Goal: Task Accomplishment & Management: Manage account settings

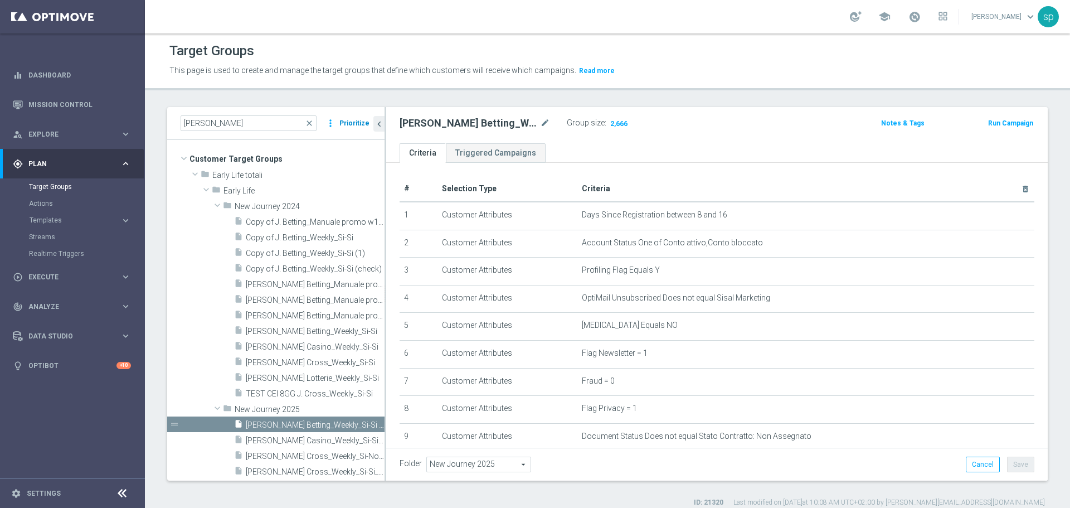
scroll to position [111, 0]
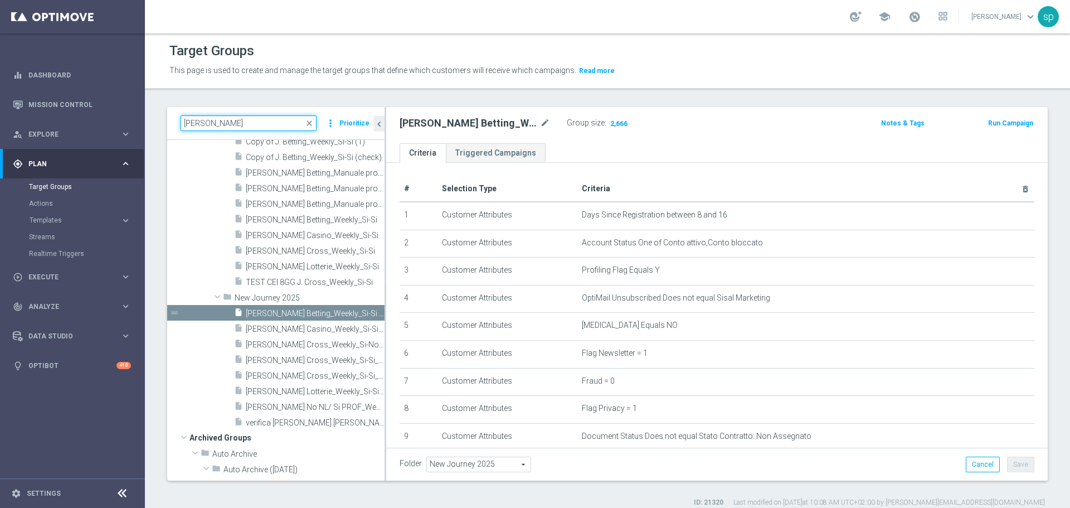
click at [268, 121] on input "[PERSON_NAME]" at bounding box center [249, 123] width 136 height 16
type input "j"
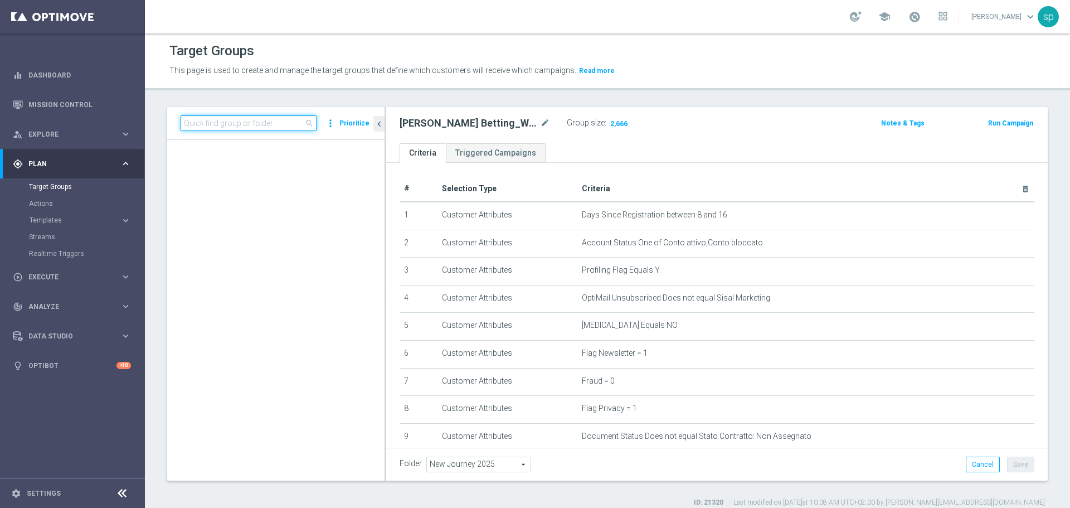
scroll to position [337, 0]
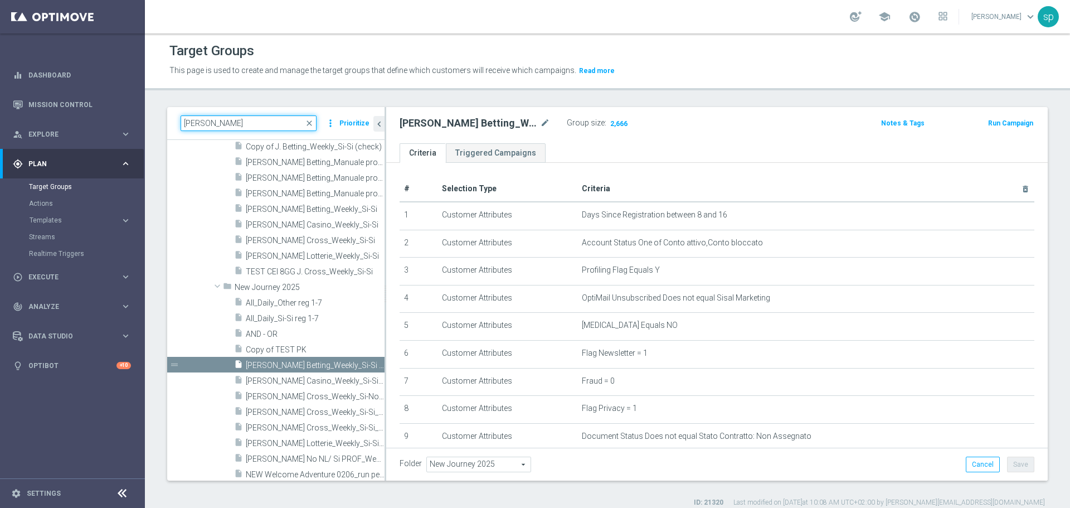
type input "[PERSON_NAME]"
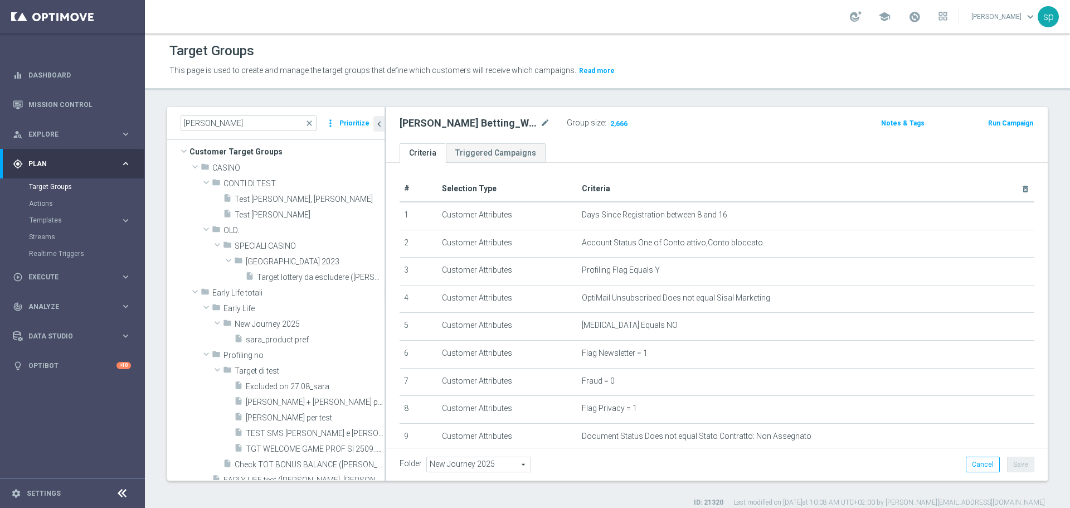
scroll to position [3, 0]
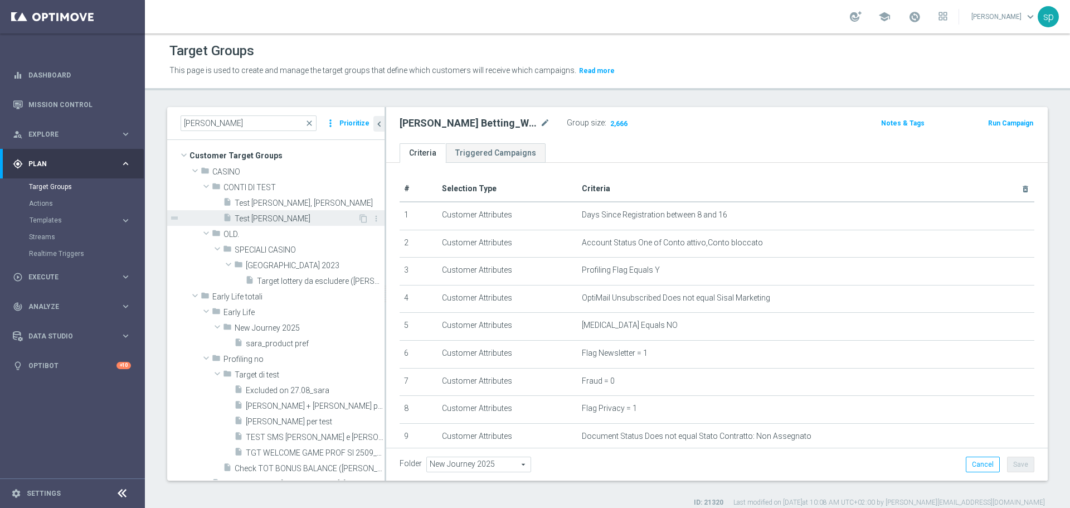
click at [271, 217] on span "Test [PERSON_NAME]" at bounding box center [296, 218] width 123 height 9
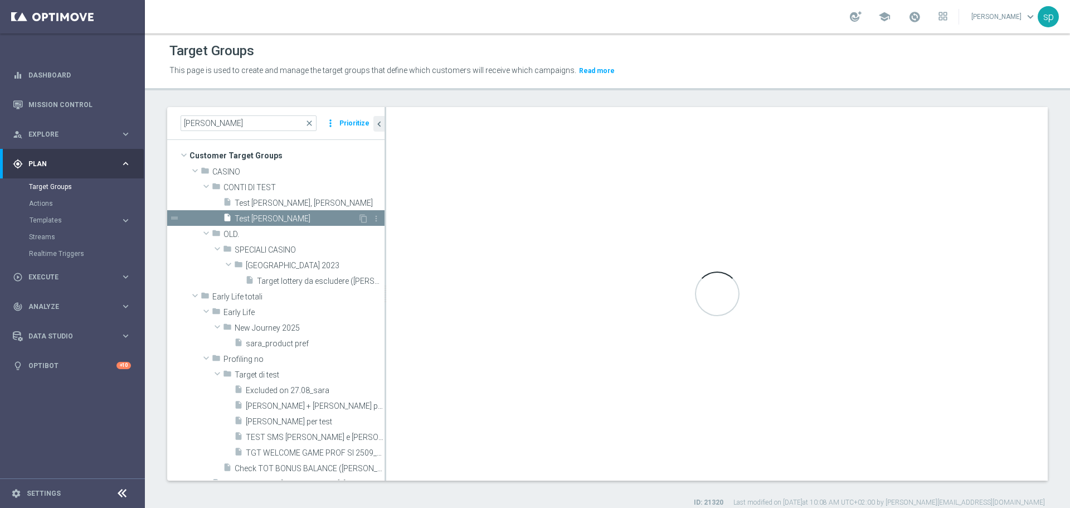
type input "CONTI DI TEST"
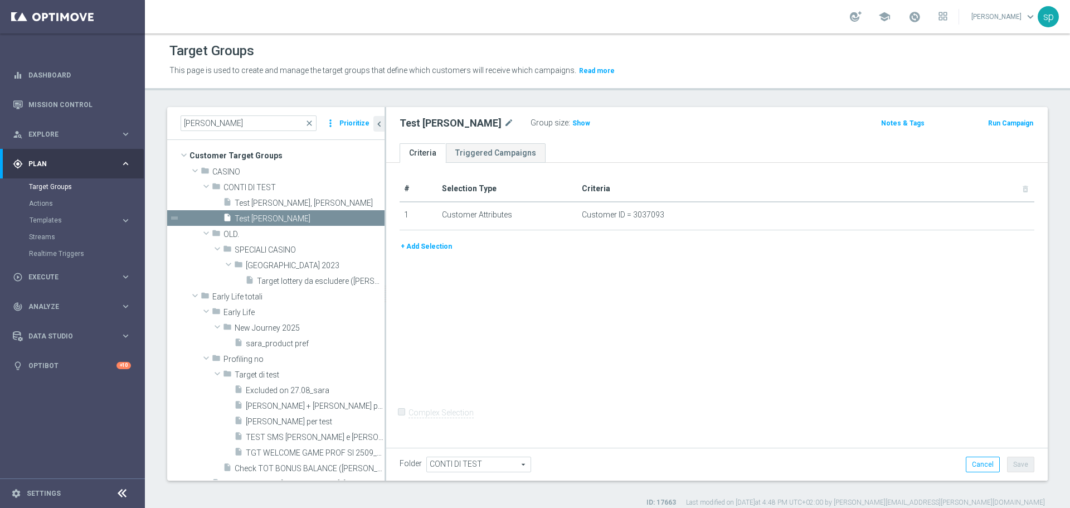
click at [428, 241] on button "+ Add Selection" at bounding box center [425, 246] width 53 height 12
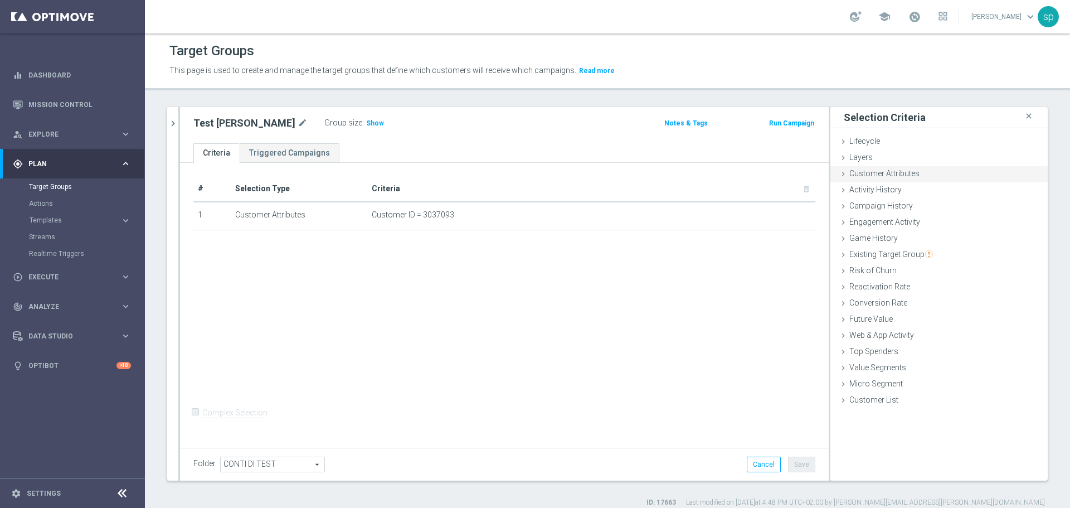
click at [854, 173] on span "Customer Attributes" at bounding box center [884, 173] width 70 height 9
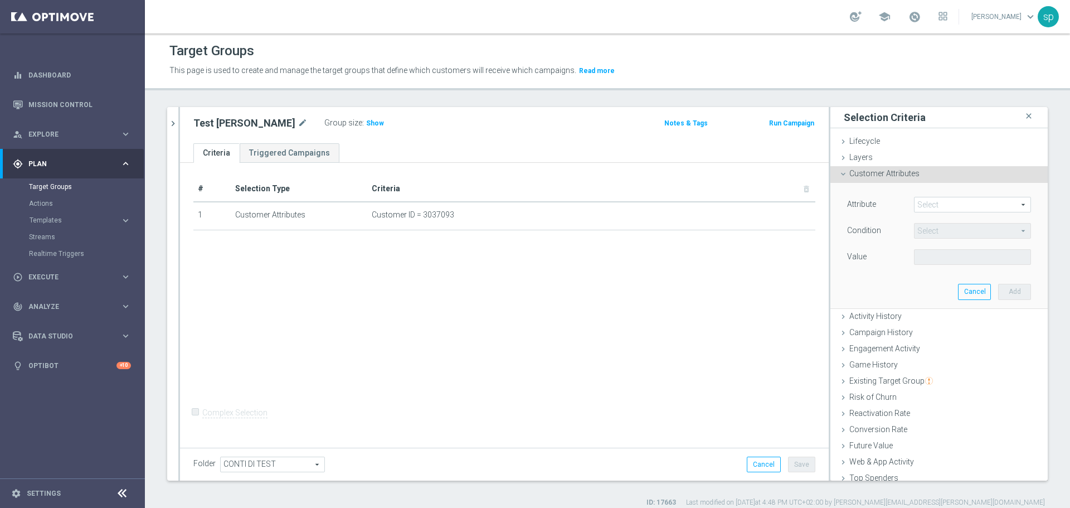
click at [921, 201] on span at bounding box center [972, 204] width 116 height 14
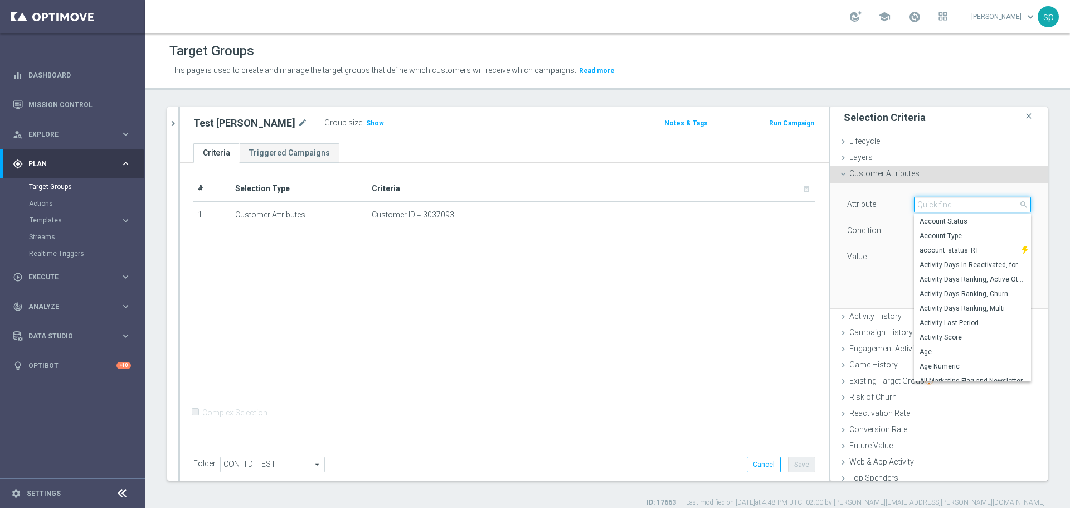
click at [921, 201] on input "search" at bounding box center [972, 205] width 117 height 16
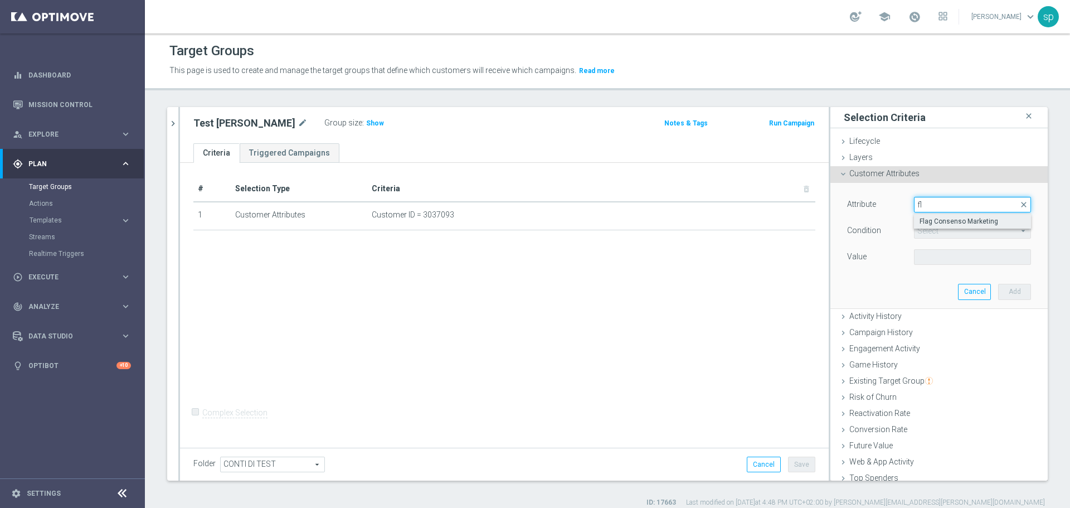
type input "f"
type input "consens"
click at [962, 214] on label "Flag Consenso Marketing" at bounding box center [972, 221] width 117 height 14
type input "Flag Consenso Marketing"
type input "Equals"
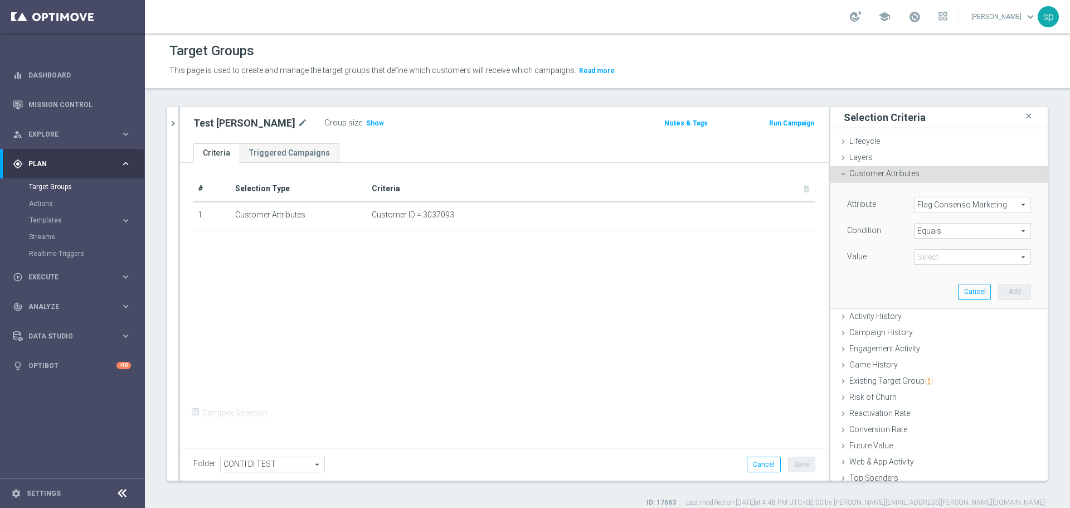
click at [968, 203] on span "Flag Consenso Marketing" at bounding box center [972, 204] width 116 height 14
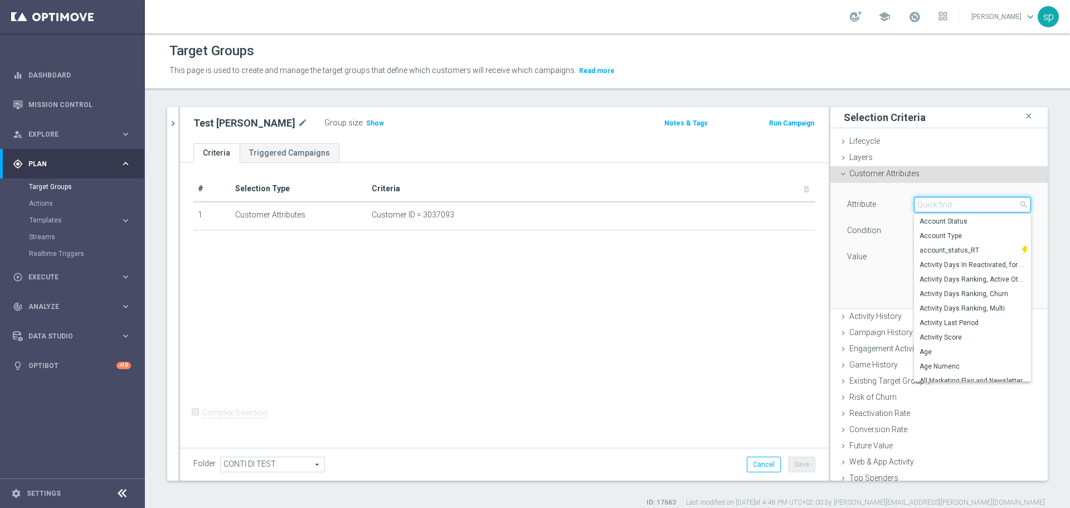
click at [944, 202] on input "search" at bounding box center [972, 205] width 117 height 16
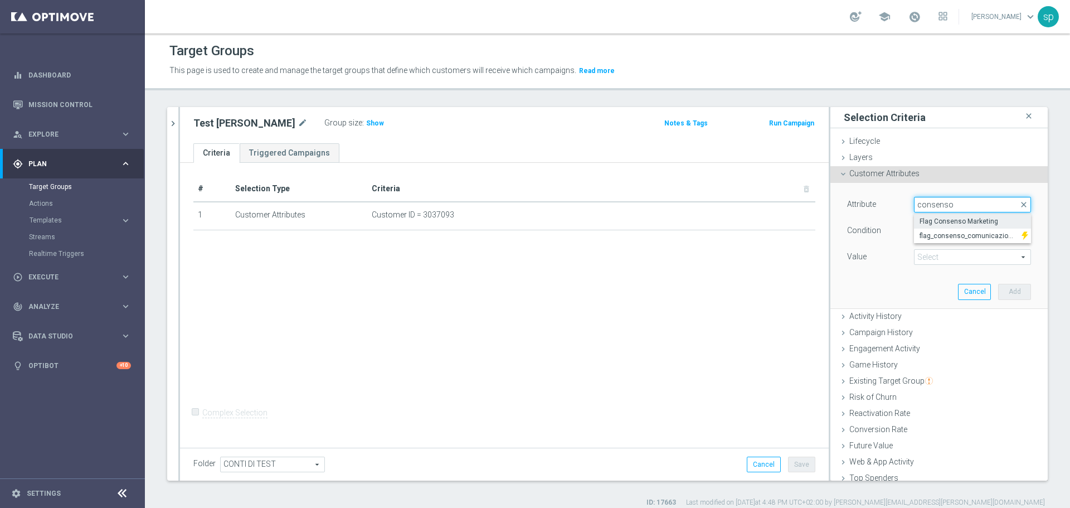
type input "consenso"
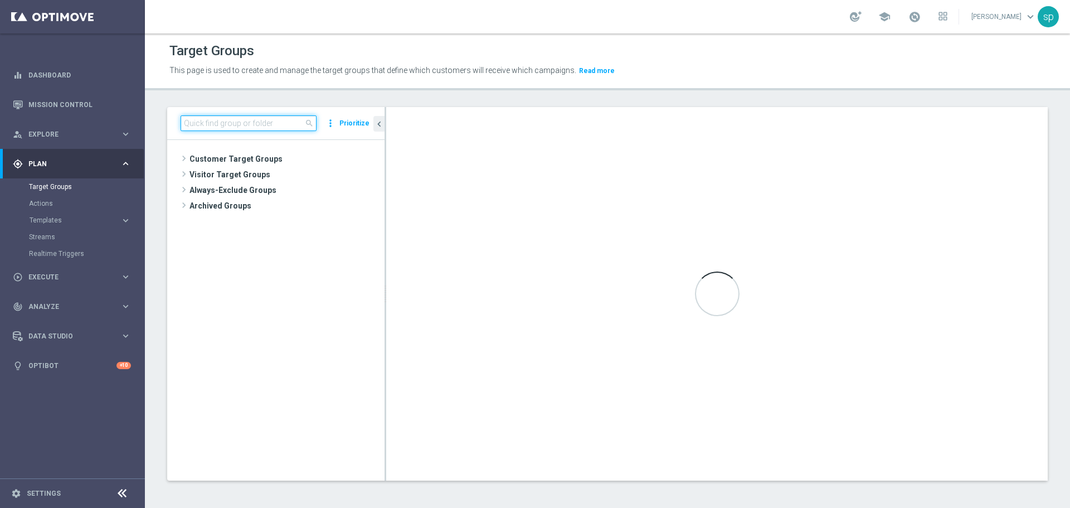
click at [248, 124] on input at bounding box center [249, 123] width 136 height 16
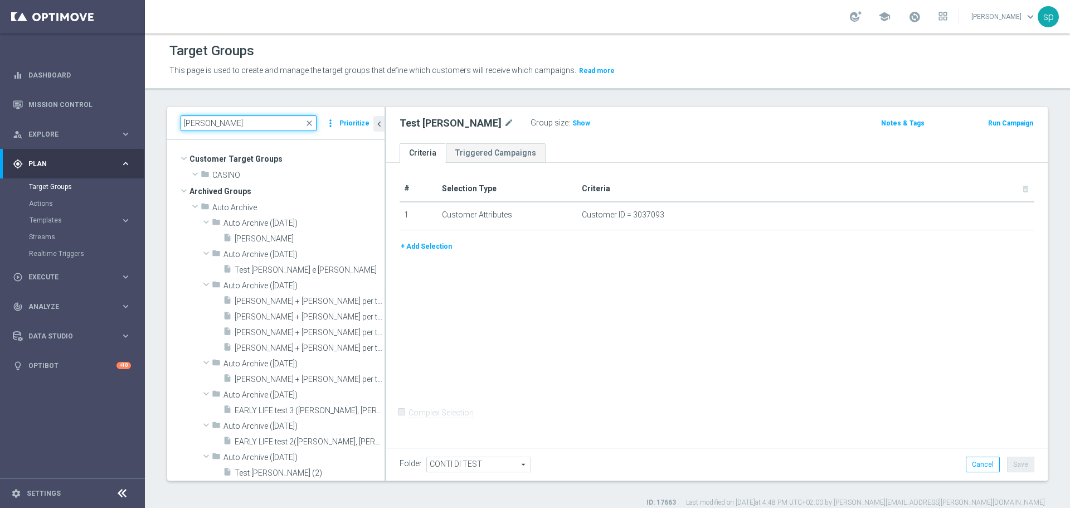
scroll to position [163, 0]
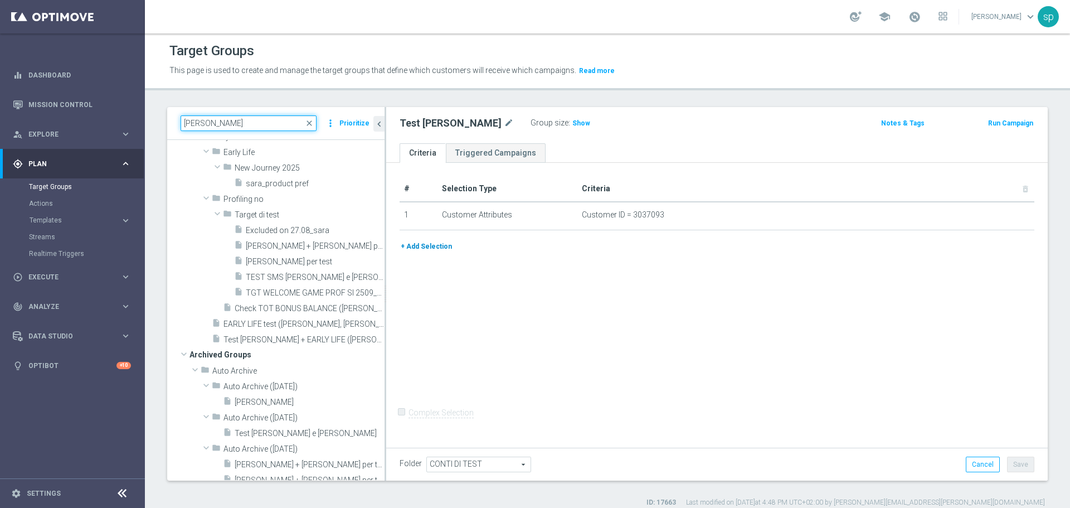
type input "sara"
click at [436, 245] on button "+ Add Selection" at bounding box center [425, 246] width 53 height 12
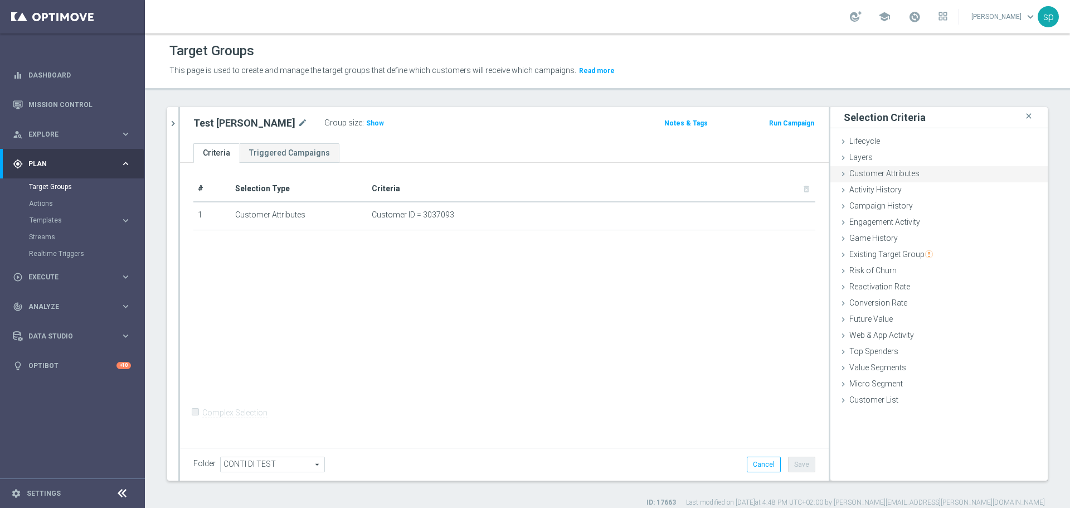
click at [891, 174] on span "Customer Attributes" at bounding box center [884, 173] width 70 height 9
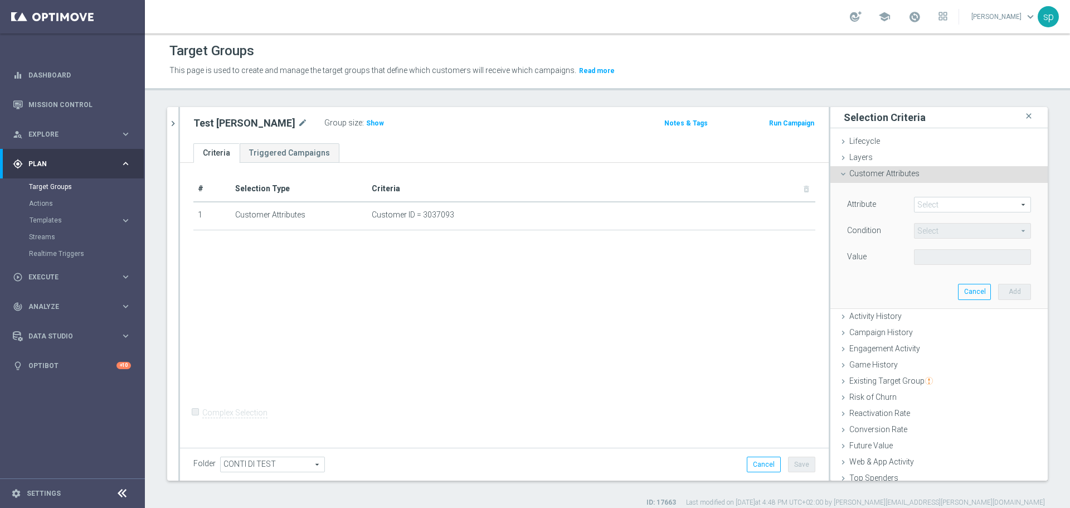
click at [924, 208] on span at bounding box center [972, 204] width 116 height 14
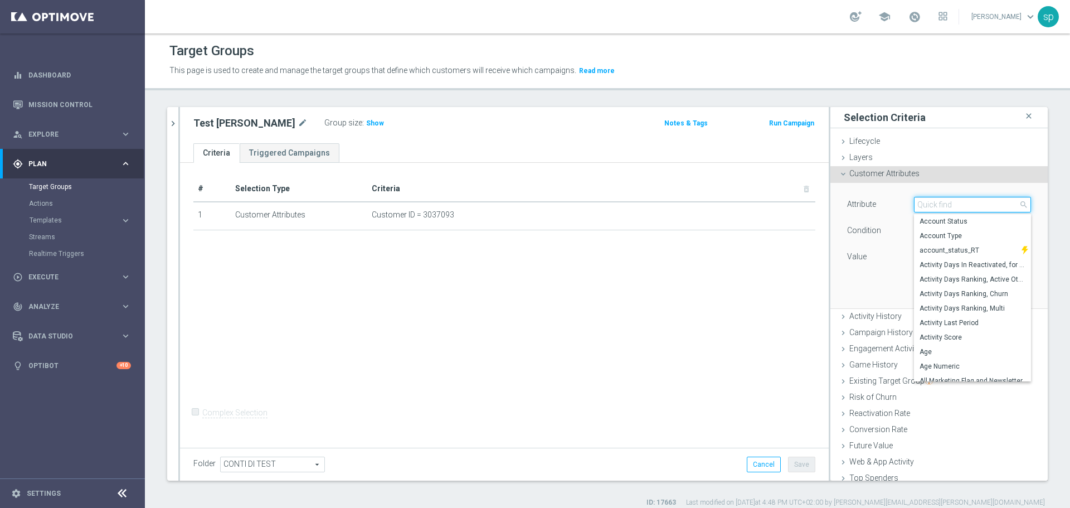
click at [924, 208] on input "search" at bounding box center [972, 205] width 117 height 16
type input "consen"
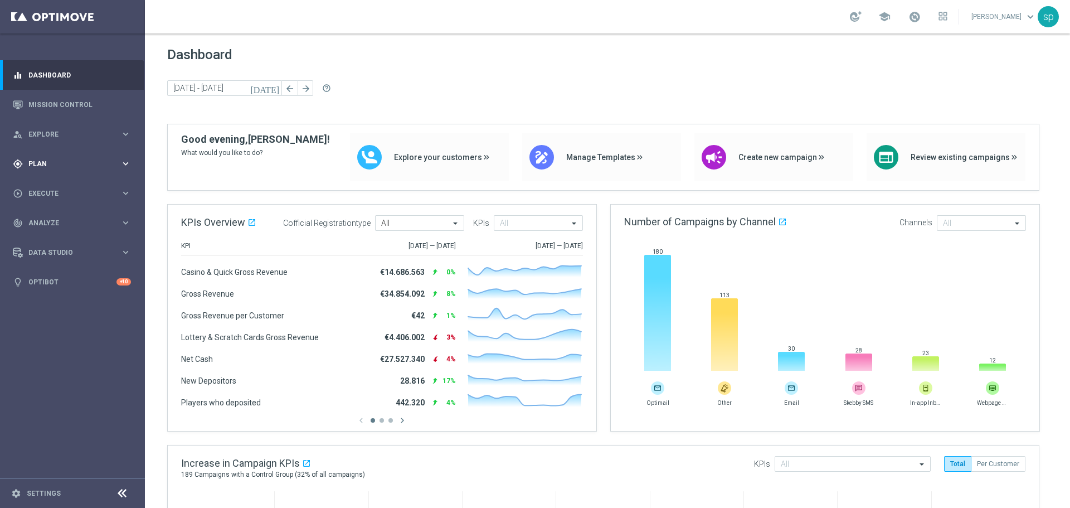
click at [32, 161] on span "Plan" at bounding box center [74, 163] width 92 height 7
click at [46, 187] on link "Target Groups" at bounding box center [72, 186] width 87 height 9
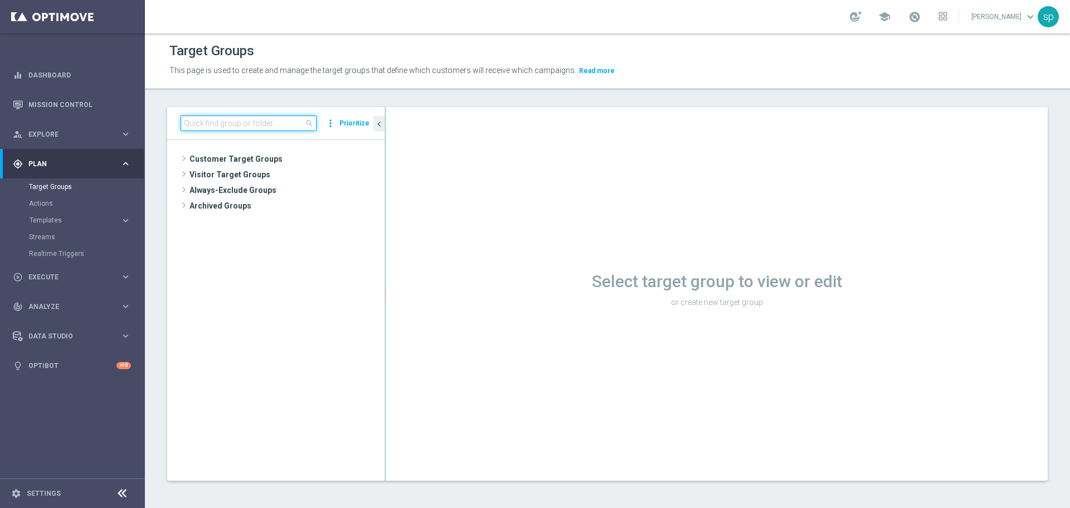
click at [285, 121] on input at bounding box center [249, 123] width 136 height 16
type input "sara"
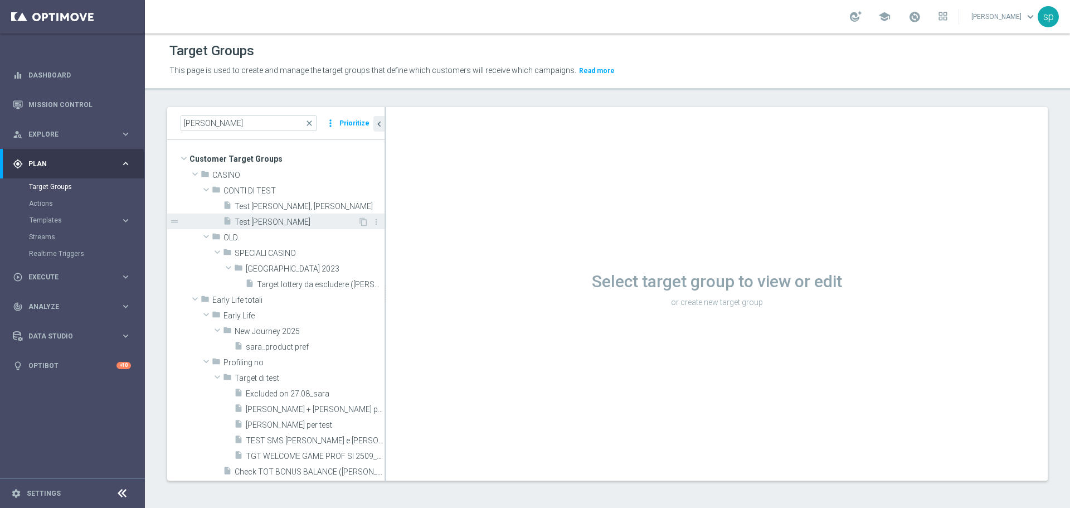
click at [261, 223] on span "Test conto Sara" at bounding box center [296, 221] width 123 height 9
click at [286, 221] on span "Test [PERSON_NAME]" at bounding box center [296, 221] width 123 height 9
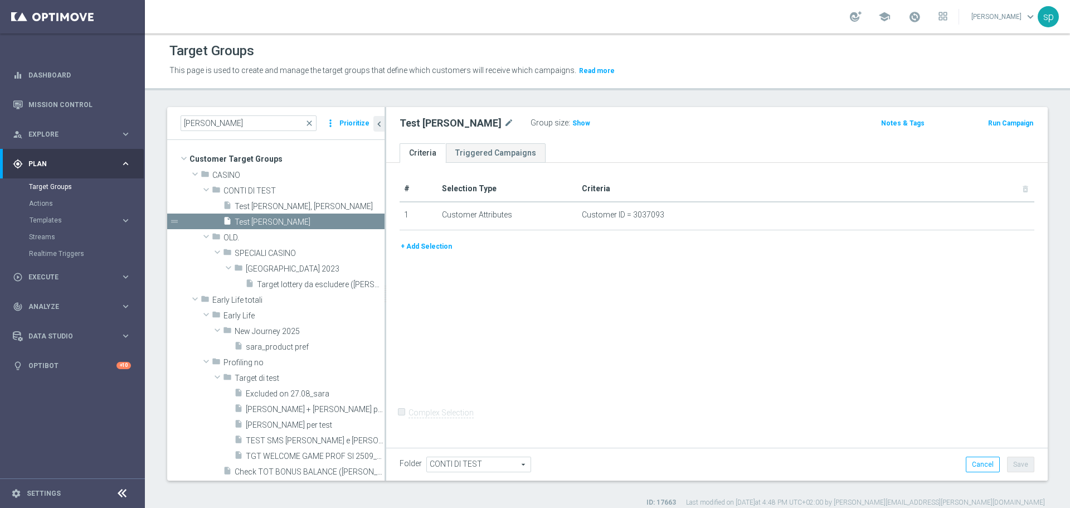
click at [422, 241] on button "+ Add Selection" at bounding box center [425, 246] width 53 height 12
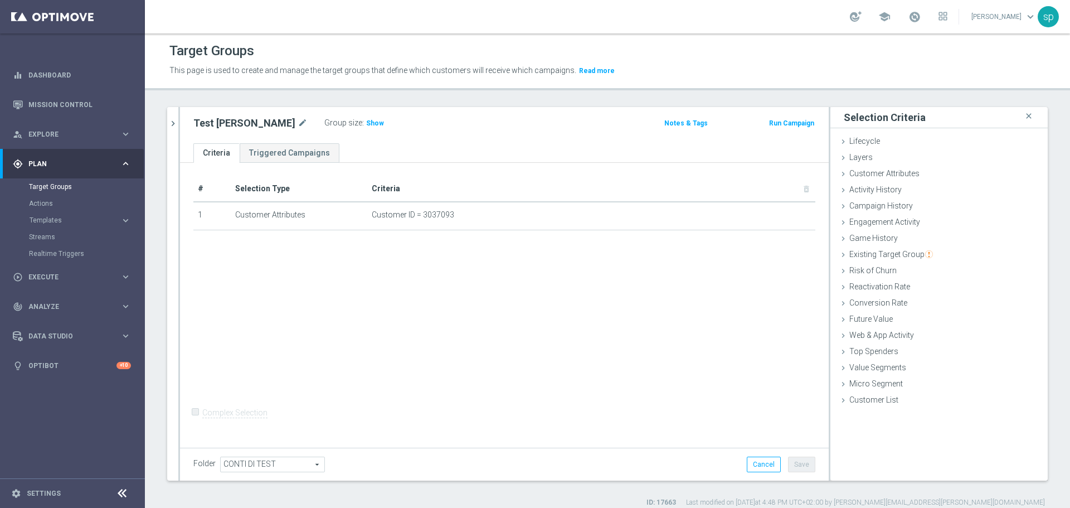
click at [426, 244] on div "+ Add Selection" at bounding box center [504, 244] width 638 height 9
click at [878, 168] on div "Customer Attributes done" at bounding box center [938, 174] width 217 height 17
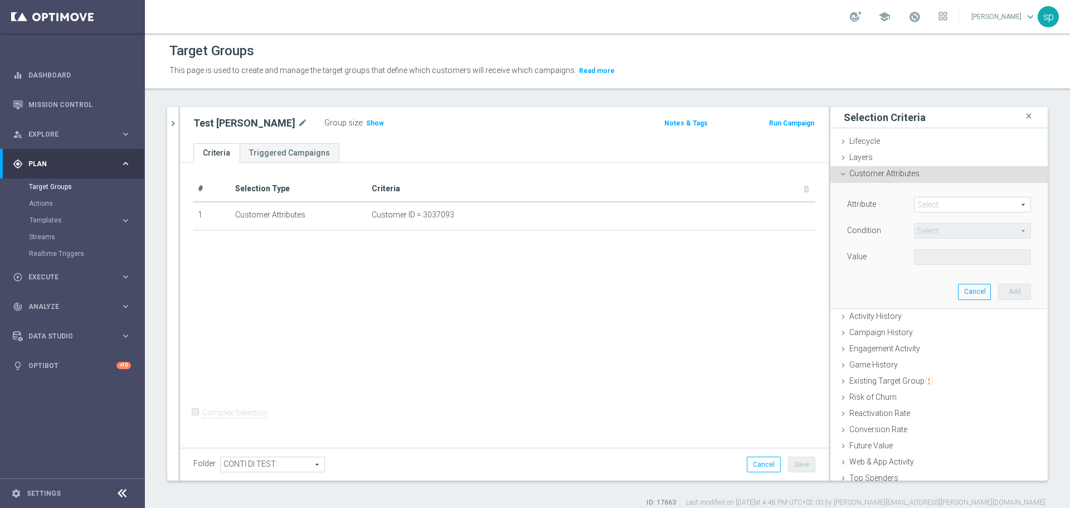
click at [923, 198] on span at bounding box center [972, 204] width 116 height 14
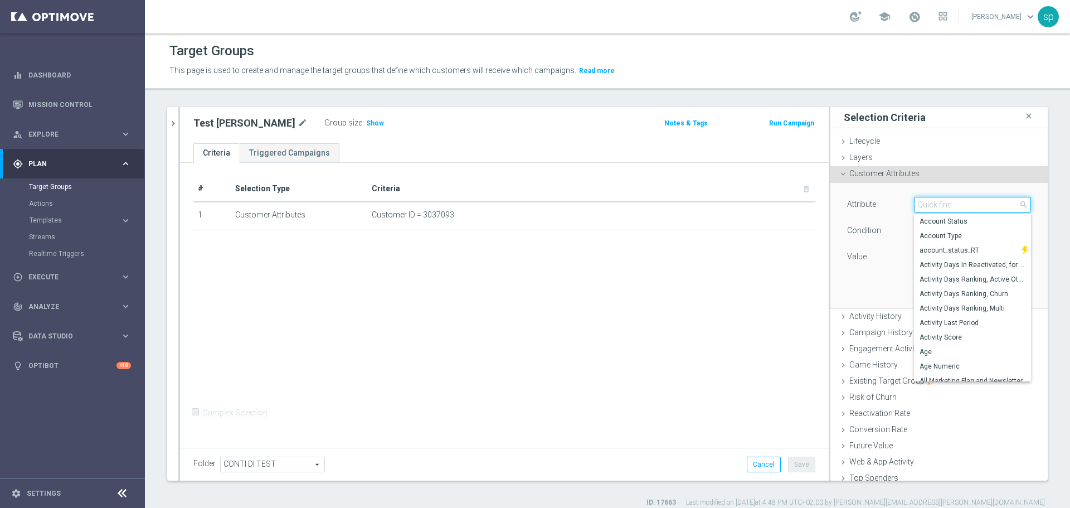
click at [923, 198] on input "search" at bounding box center [972, 205] width 117 height 16
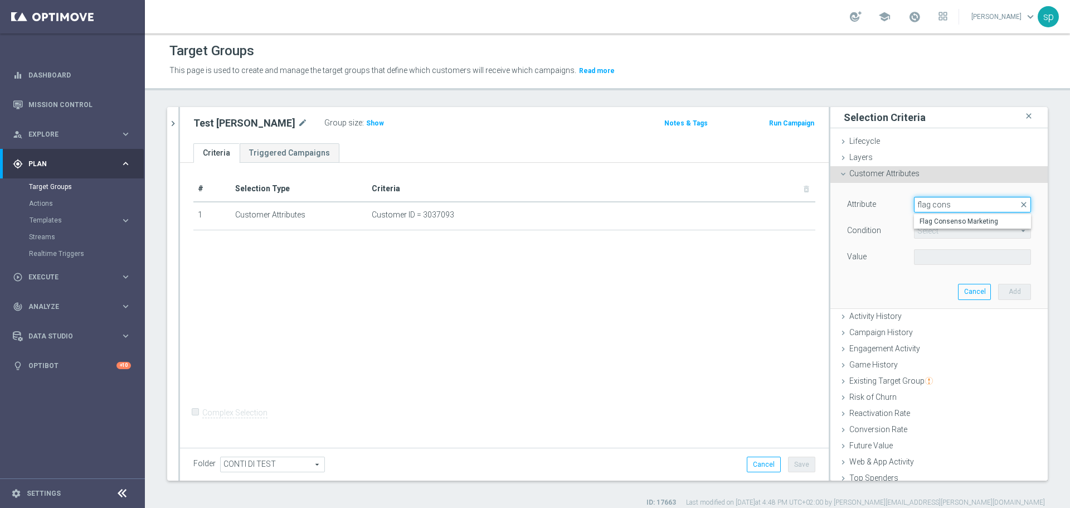
type input "flag cons"
click at [605, 296] on div "# Selection Type Criteria delete_forever 1 Customer Attributes Customer ID = 30…" at bounding box center [504, 303] width 648 height 281
